Goal: Information Seeking & Learning: Learn about a topic

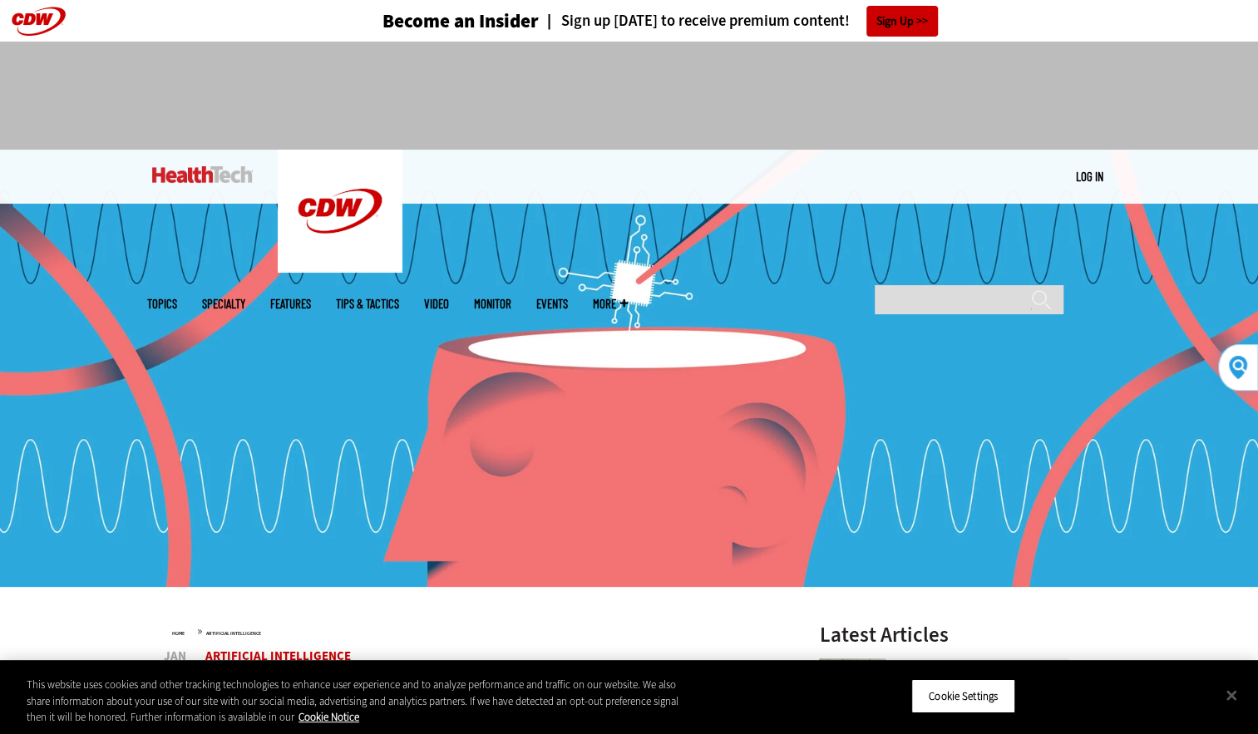
scroll to position [1, 0]
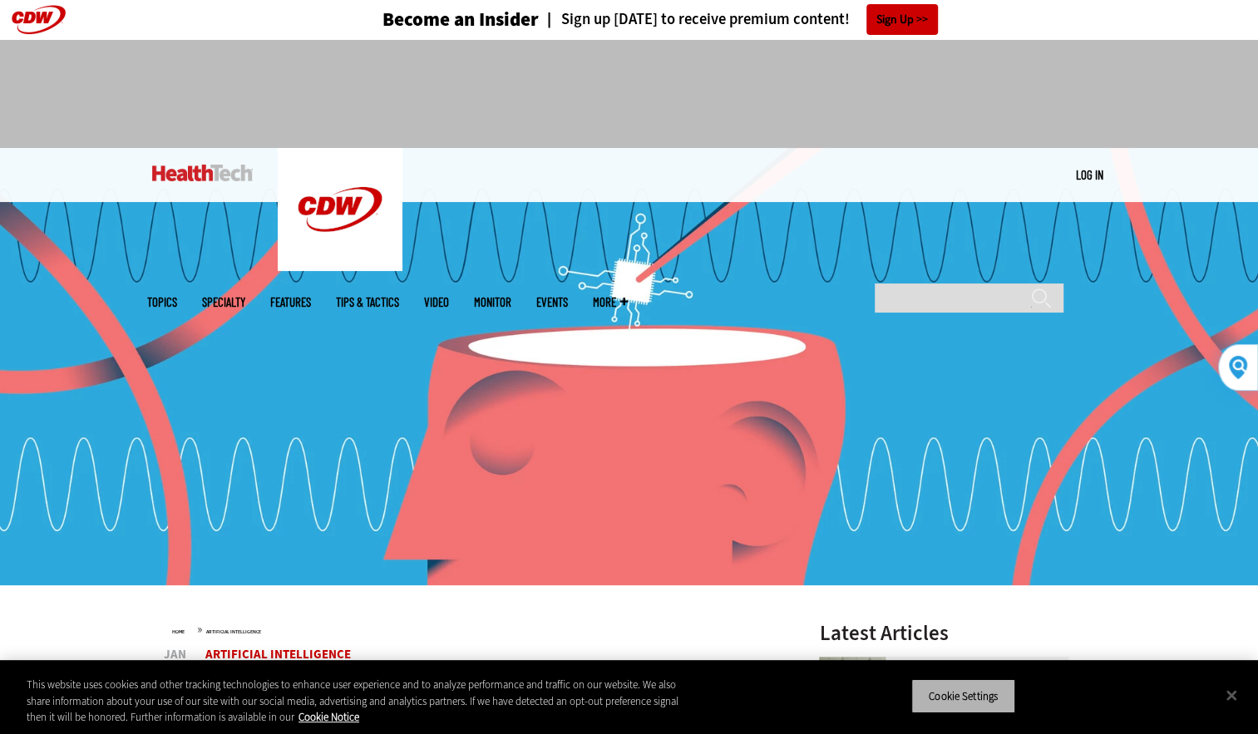
click at [958, 682] on button "Cookie Settings" at bounding box center [963, 696] width 104 height 35
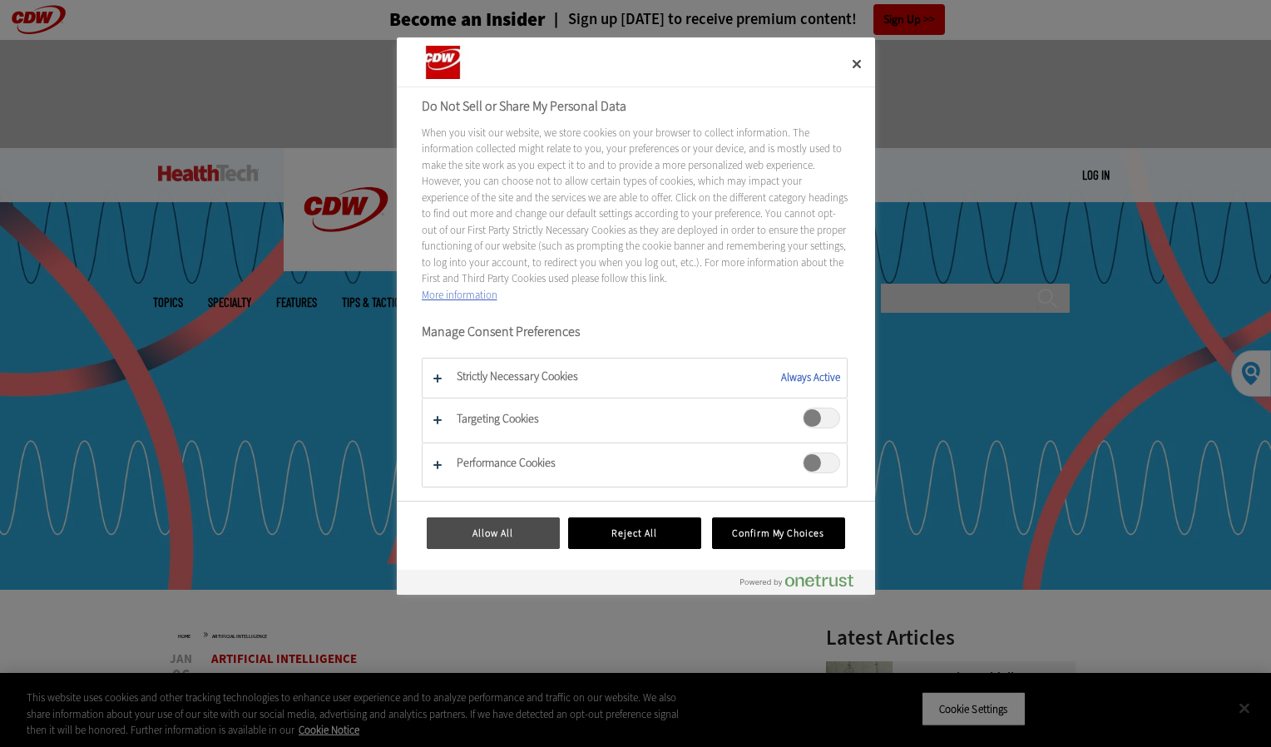
click at [511, 521] on button "Allow All" at bounding box center [493, 533] width 133 height 32
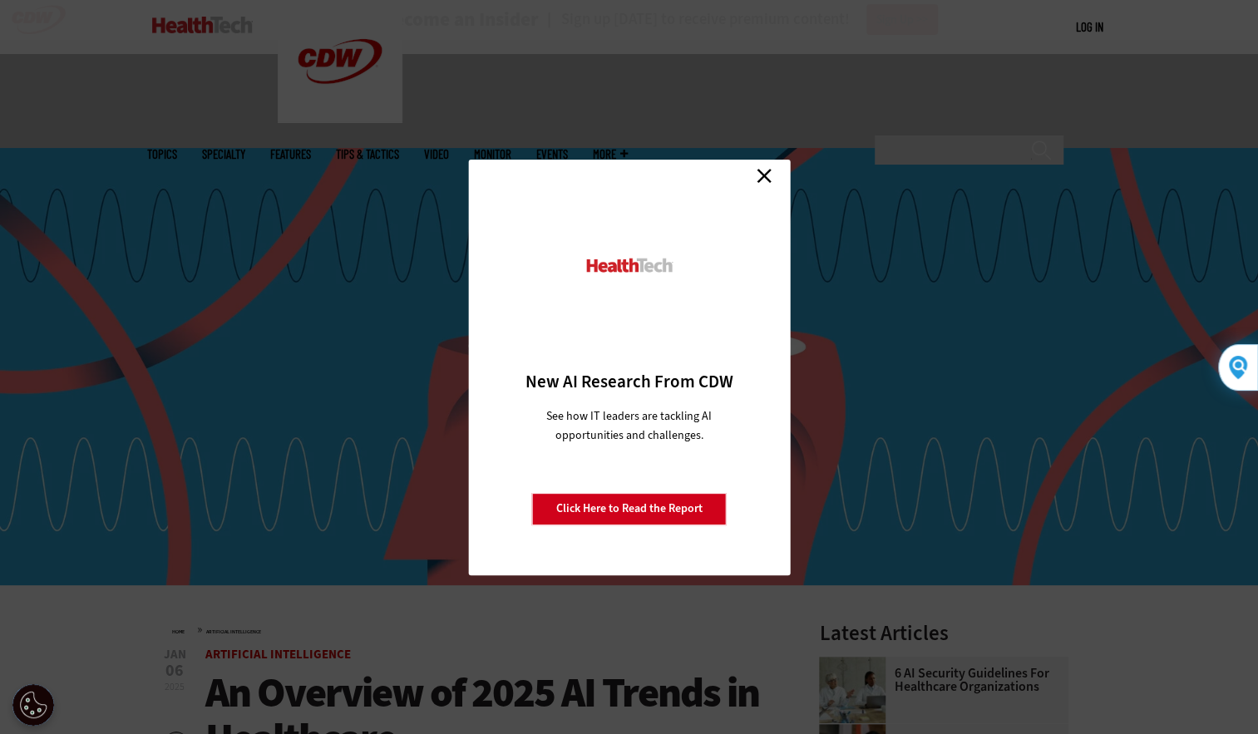
scroll to position [2990, 0]
click at [767, 175] on link "Close" at bounding box center [764, 176] width 25 height 25
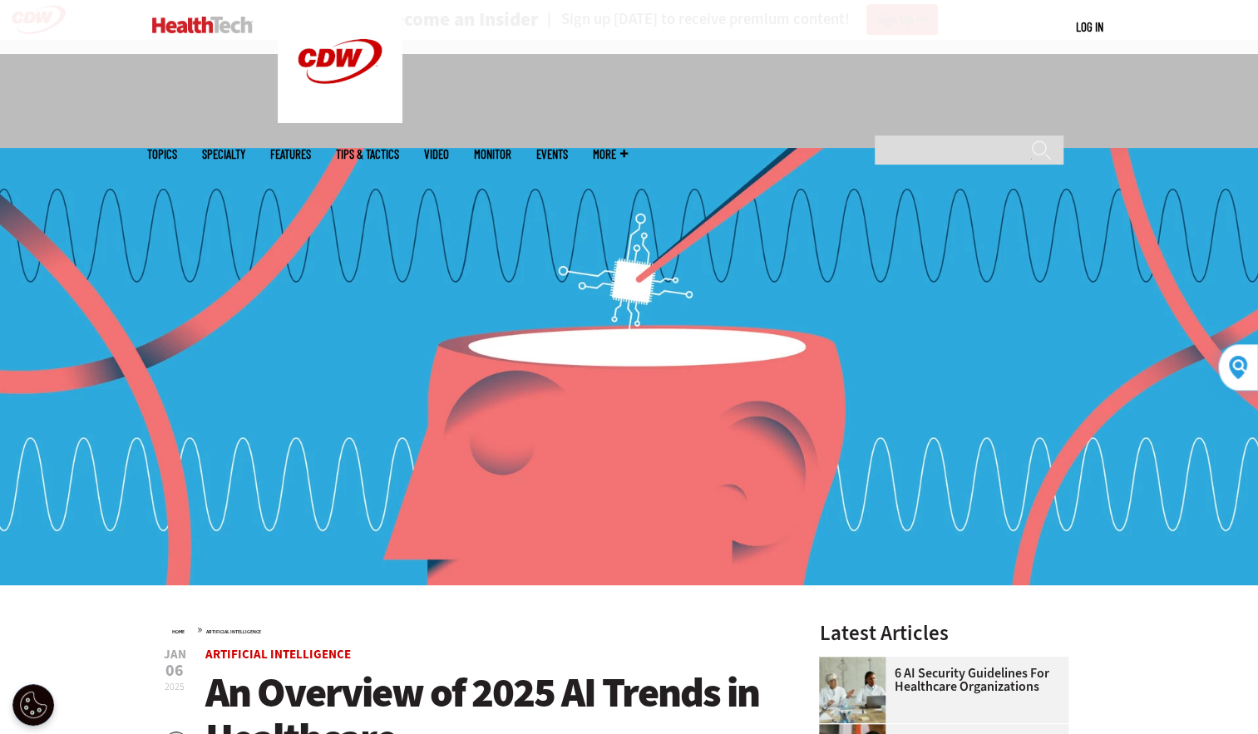
scroll to position [575, 0]
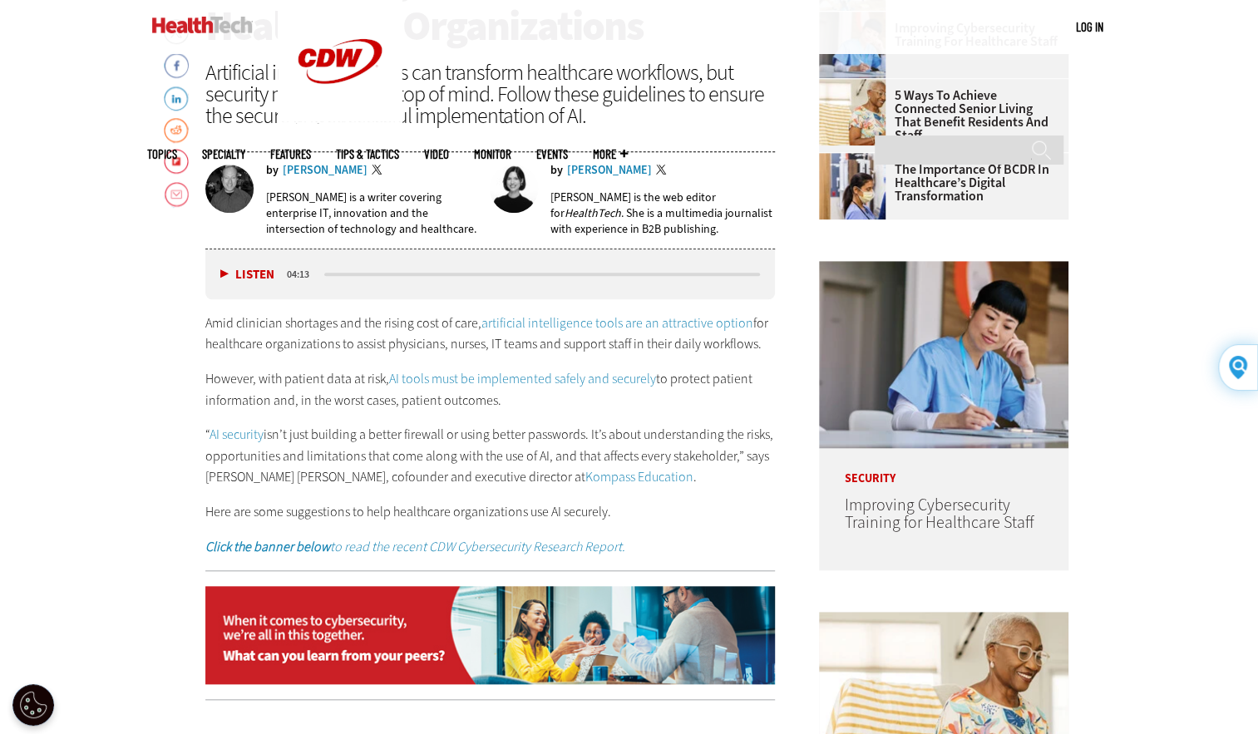
scroll to position [812, 0]
